Goal: Information Seeking & Learning: Understand process/instructions

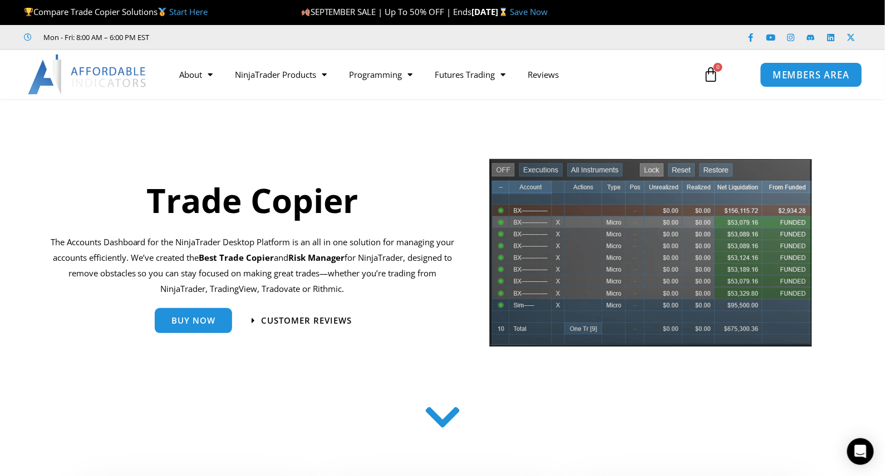
click at [801, 77] on span "MEMBERS AREA" at bounding box center [811, 74] width 76 height 9
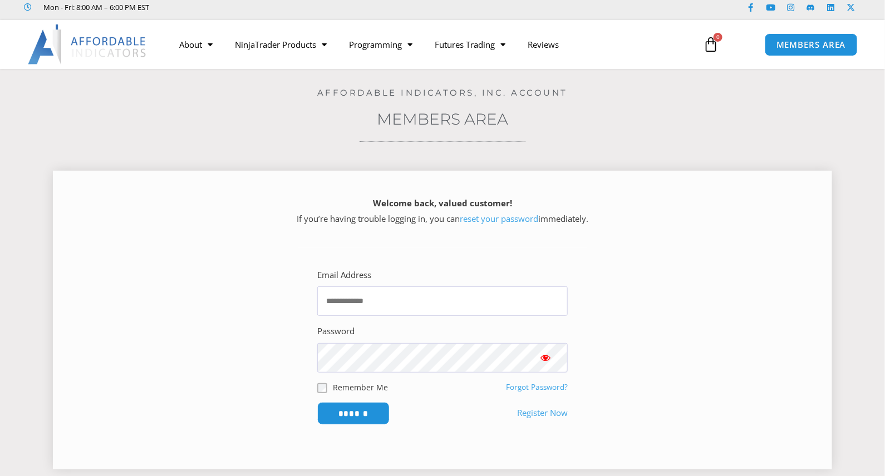
scroll to position [223, 0]
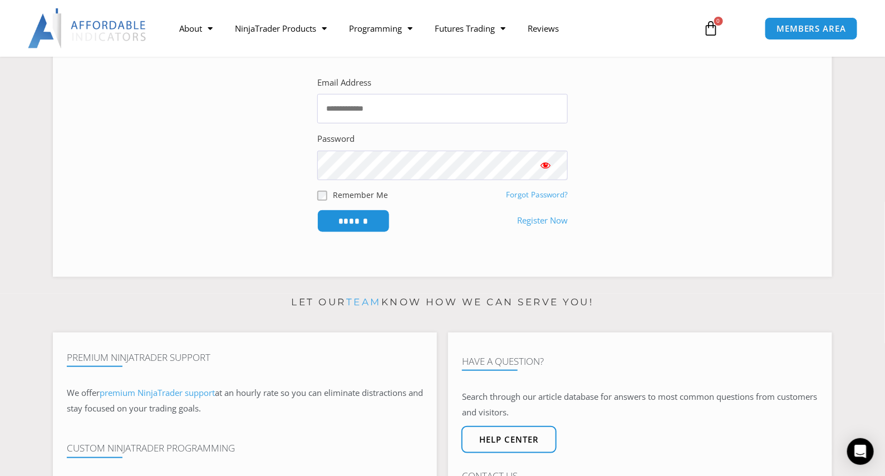
type input "**********"
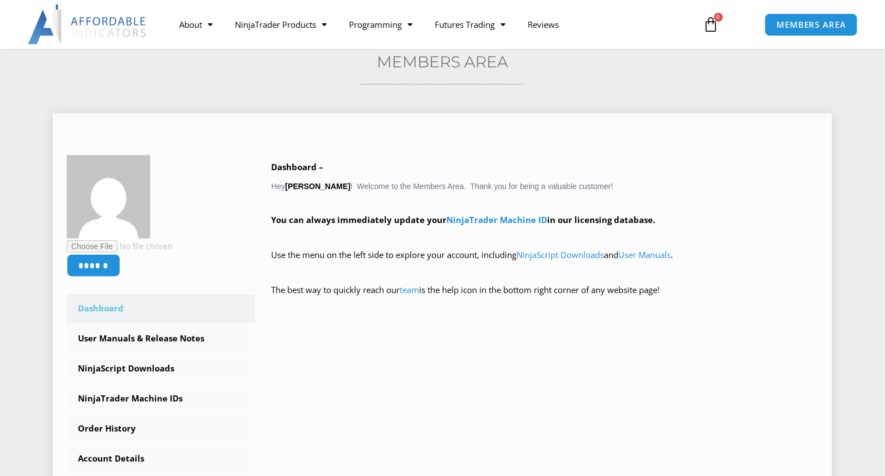
scroll to position [111, 0]
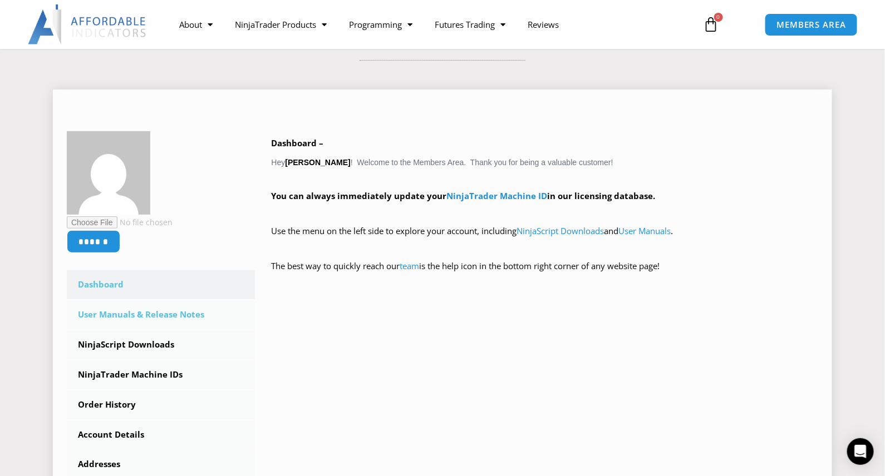
click at [185, 312] on link "User Manuals & Release Notes" at bounding box center [161, 314] width 188 height 29
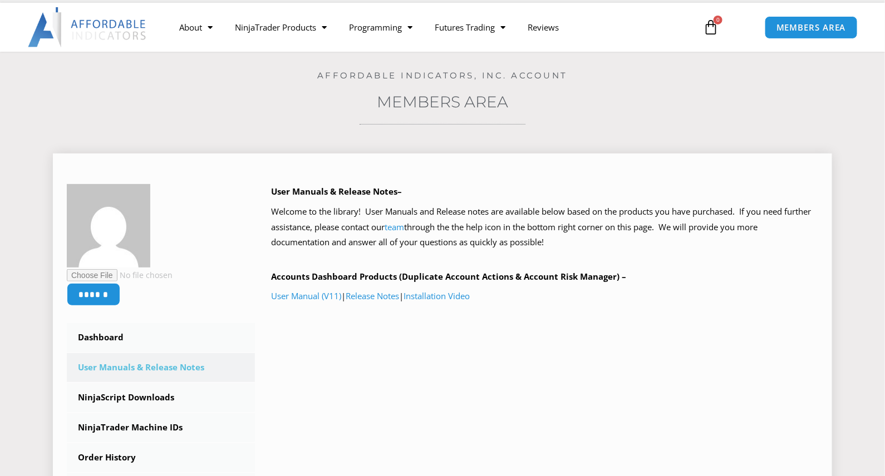
scroll to position [55, 0]
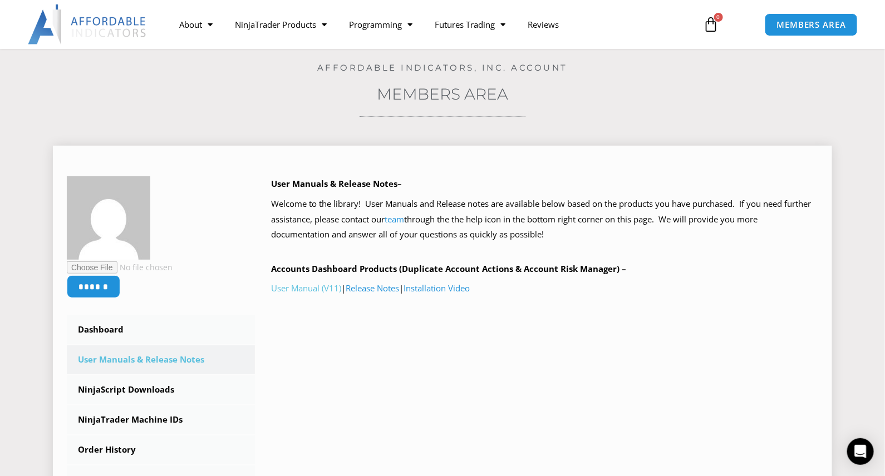
click at [324, 290] on link "User Manual (V11)" at bounding box center [307, 288] width 70 height 11
click at [442, 291] on link "Installation Video" at bounding box center [437, 288] width 66 height 11
